Goal: Information Seeking & Learning: Learn about a topic

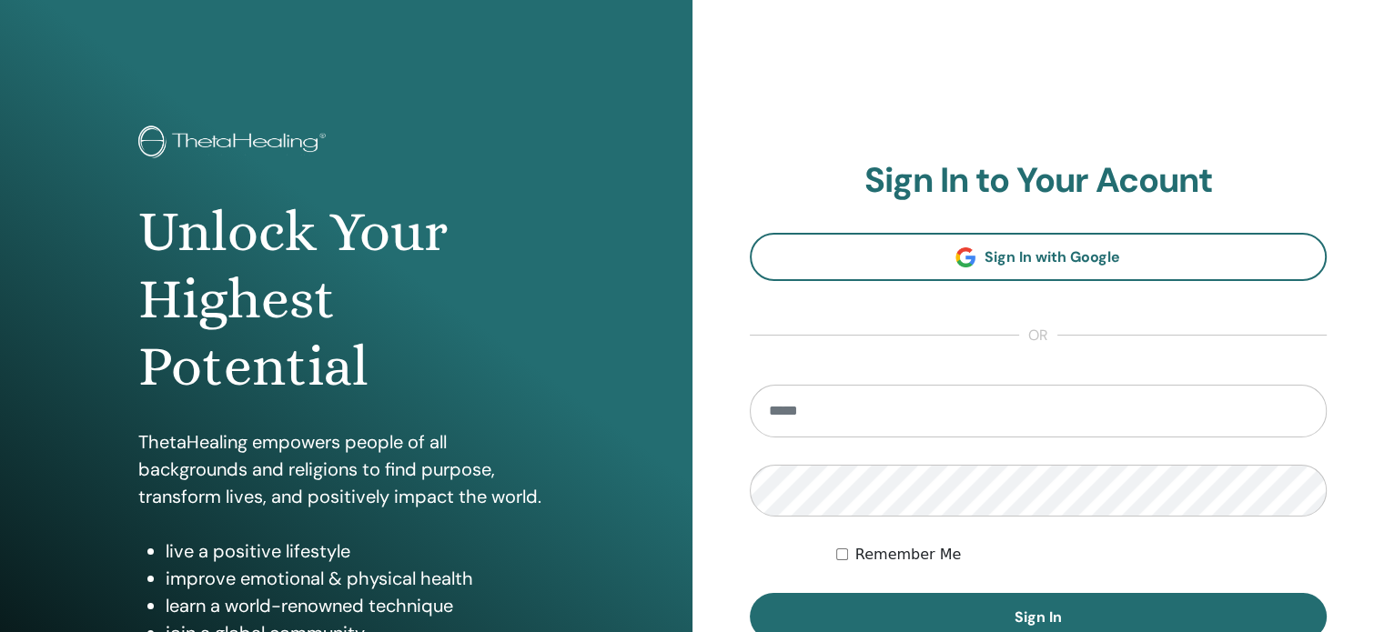
click at [942, 414] on input "email" at bounding box center [1039, 411] width 578 height 53
type input "**********"
click at [750, 593] on button "Sign In" at bounding box center [1039, 616] width 578 height 47
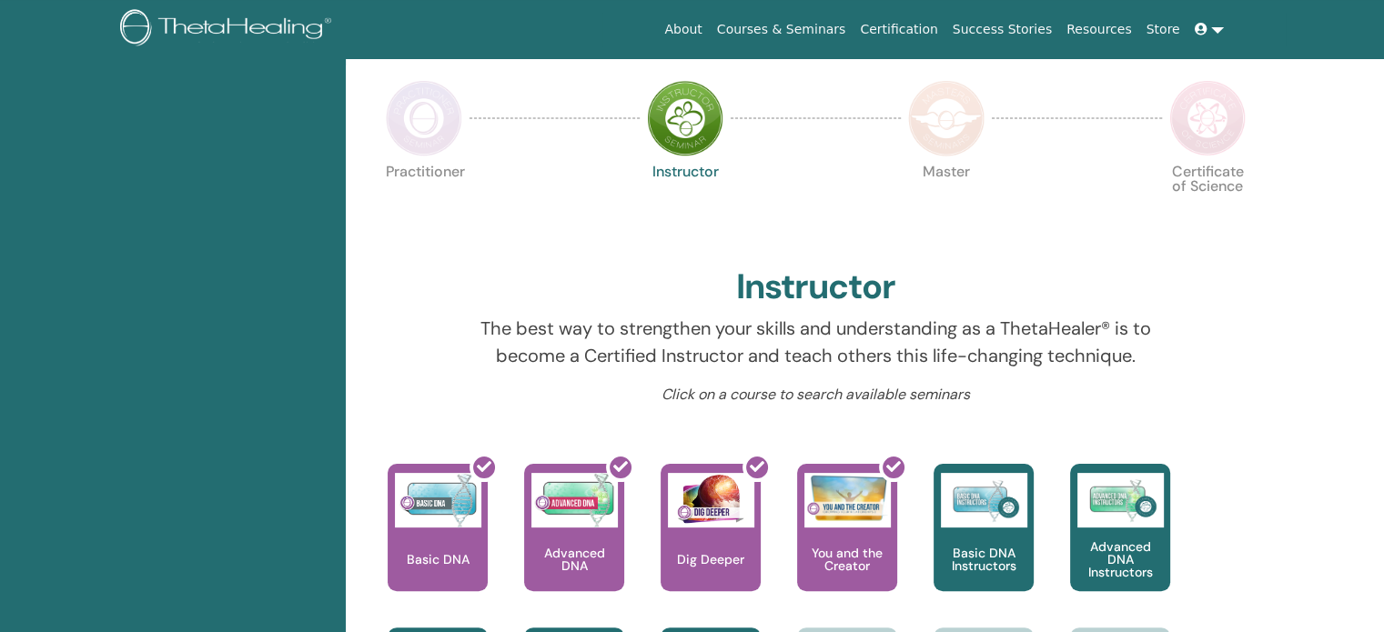
scroll to position [411, 0]
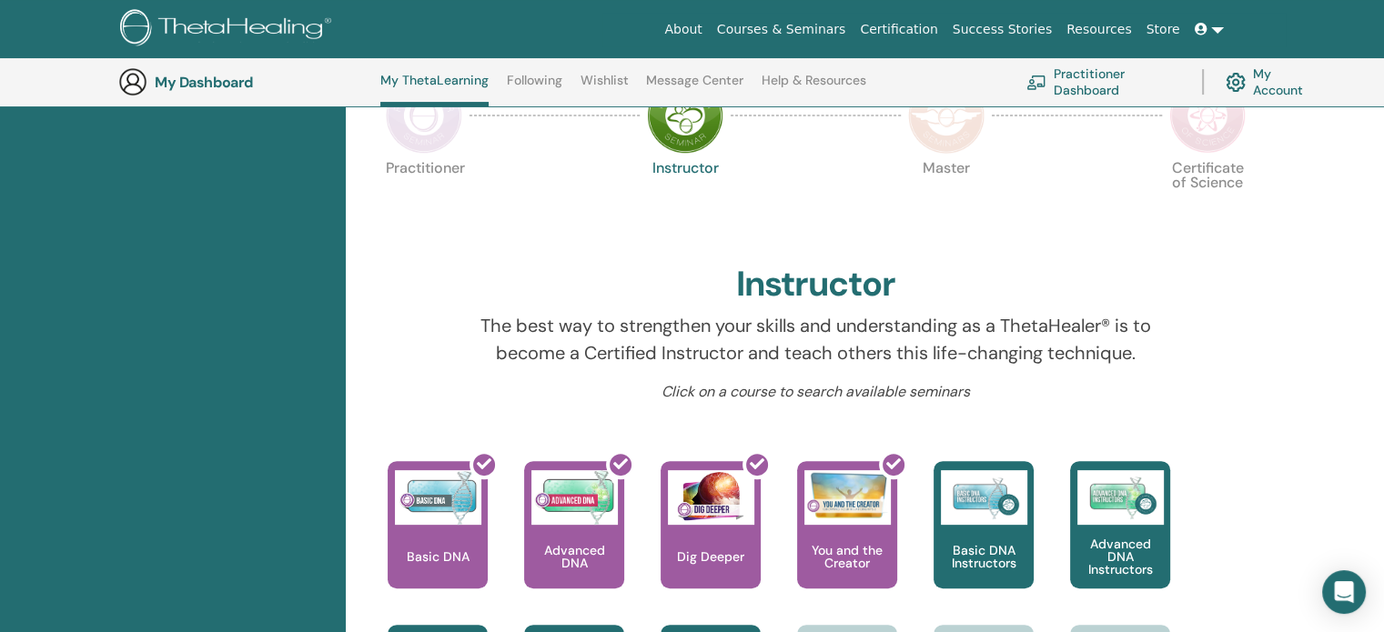
click at [415, 145] on img at bounding box center [424, 115] width 76 height 76
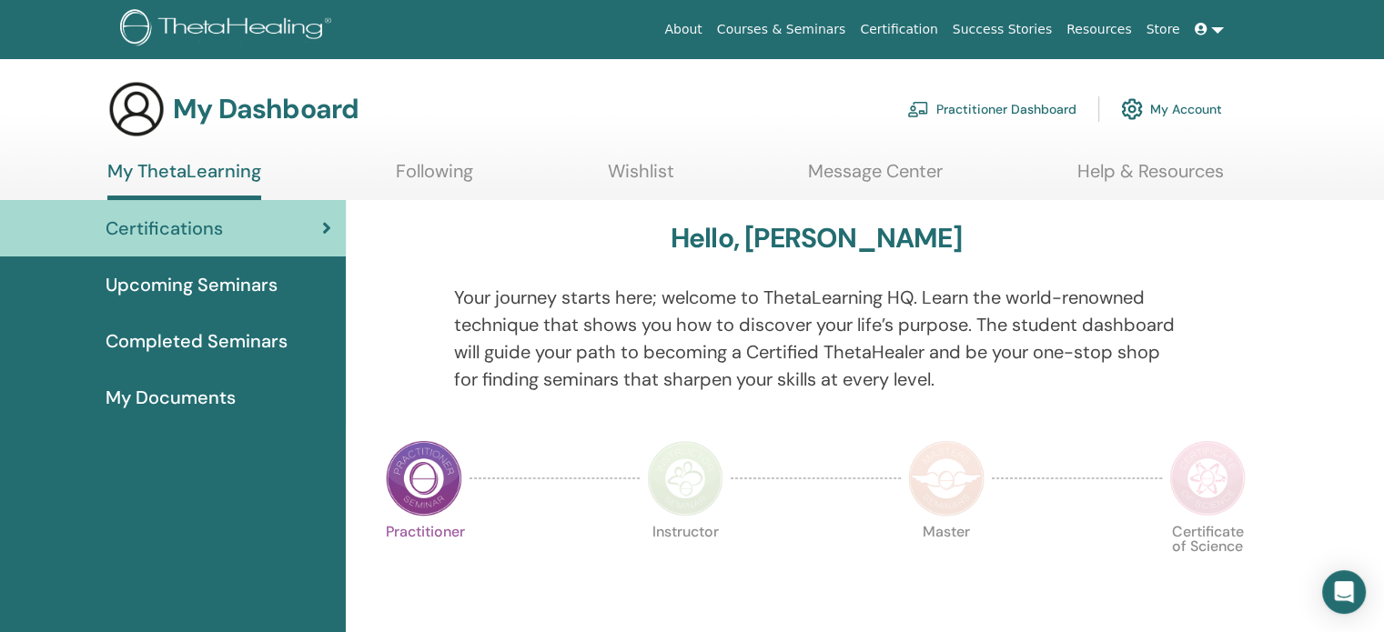
click at [690, 448] on img at bounding box center [685, 478] width 76 height 76
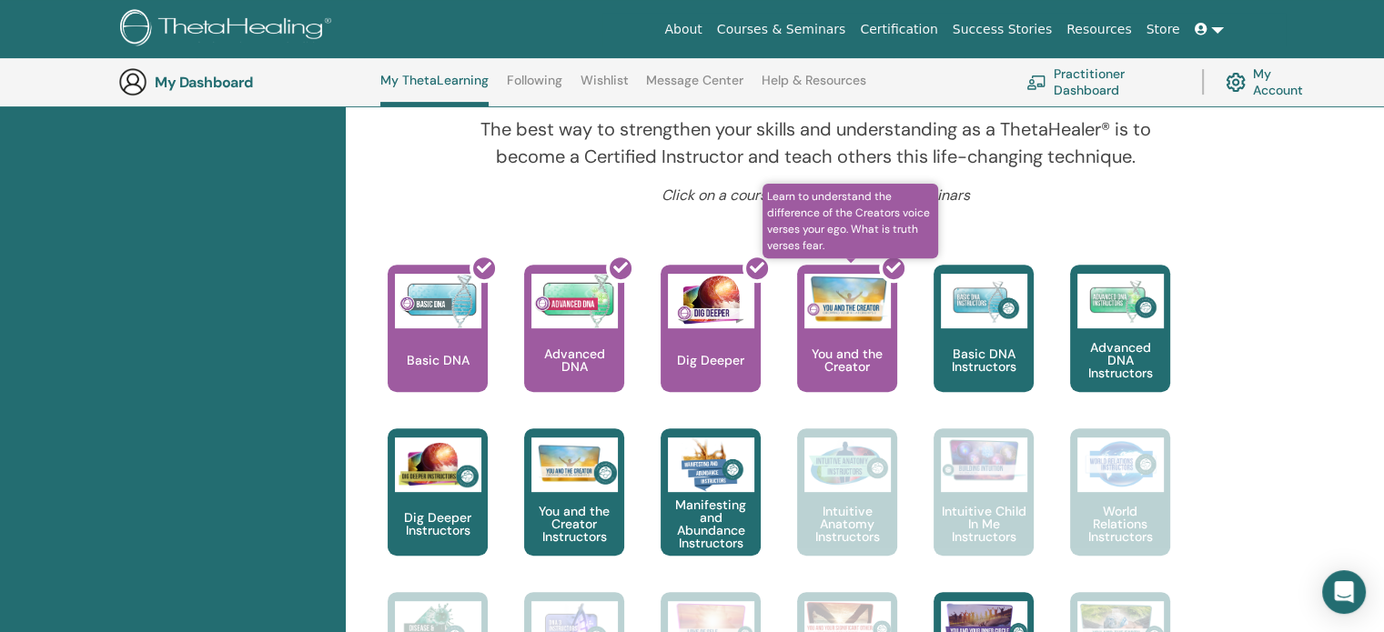
scroll to position [552, 0]
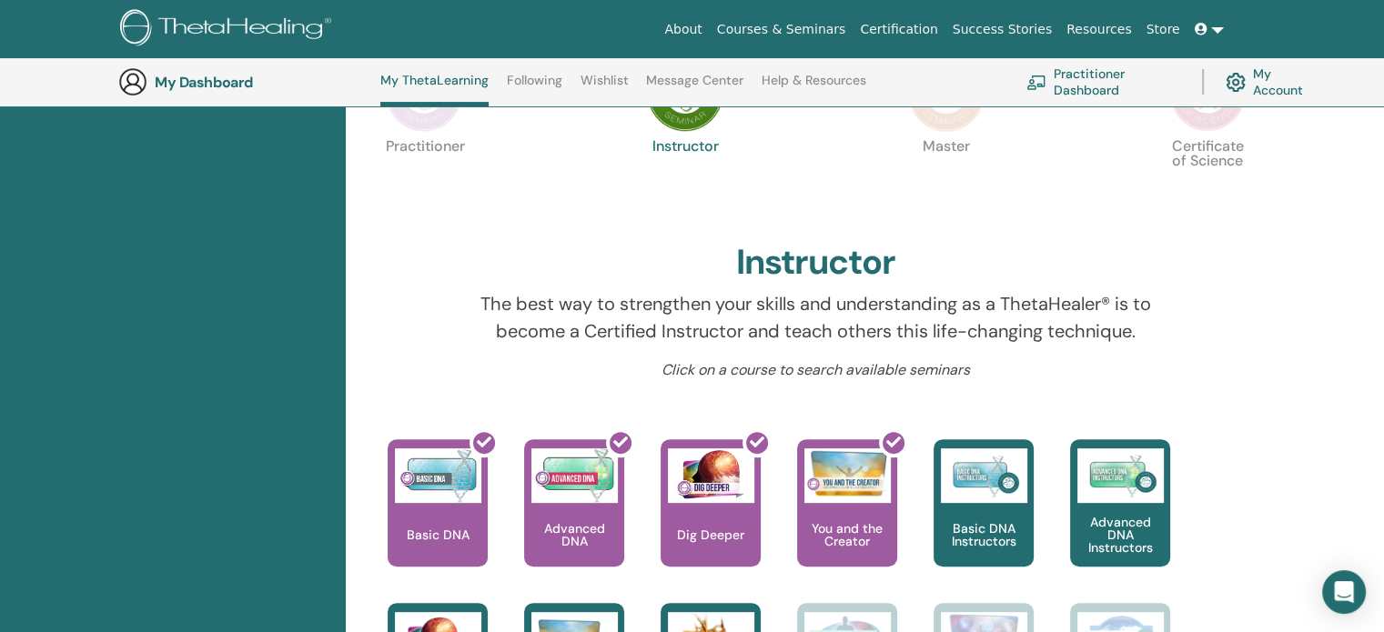
scroll to position [276, 0]
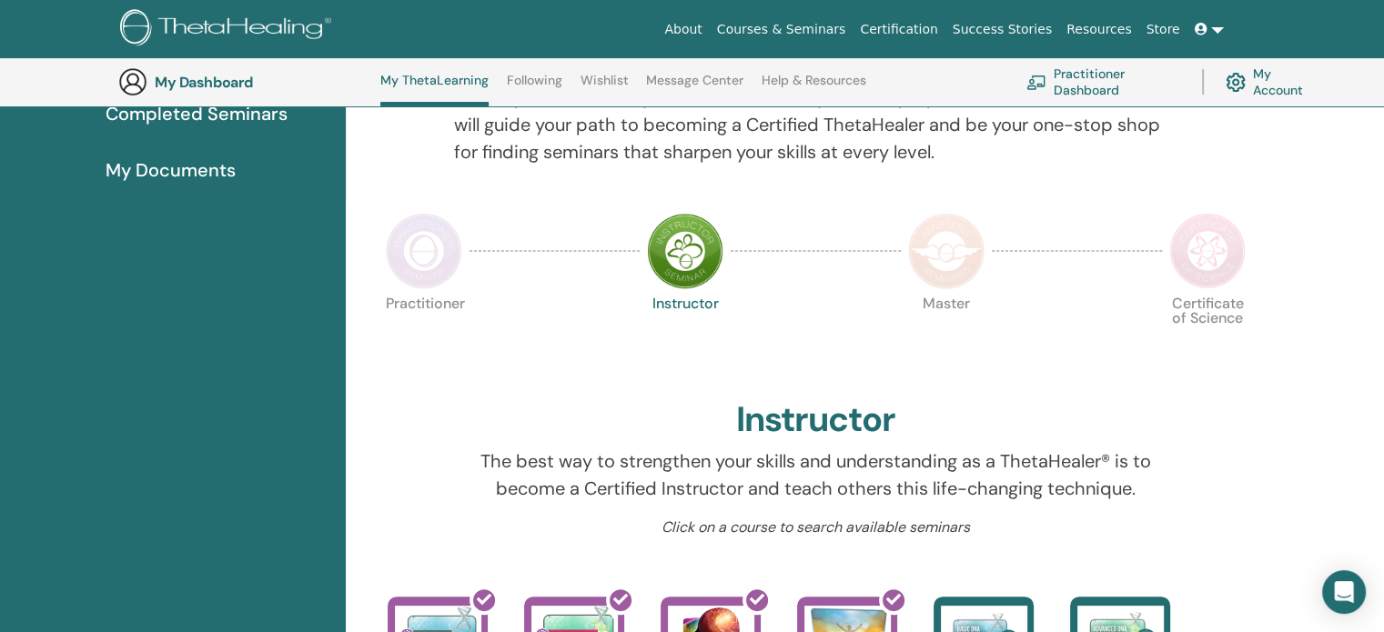
click at [458, 254] on img at bounding box center [424, 251] width 76 height 76
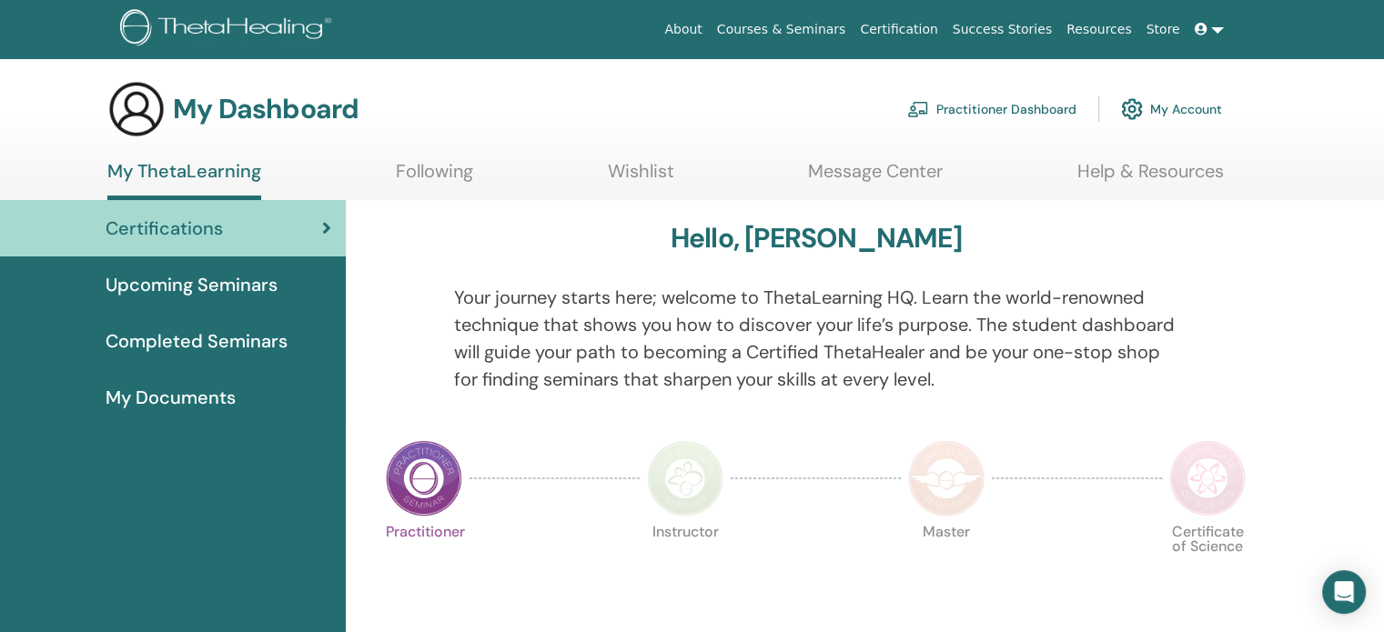
click at [695, 470] on img at bounding box center [685, 478] width 76 height 76
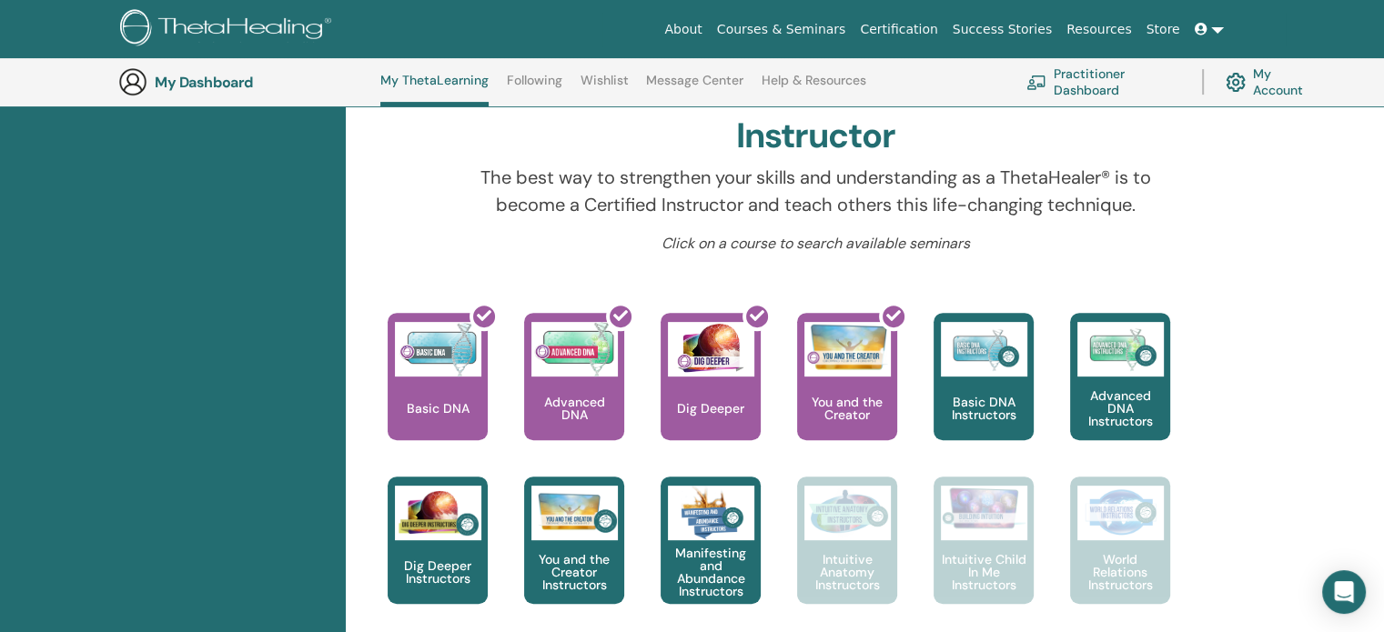
scroll to position [571, 0]
